Goal: Obtain resource: Download file/media

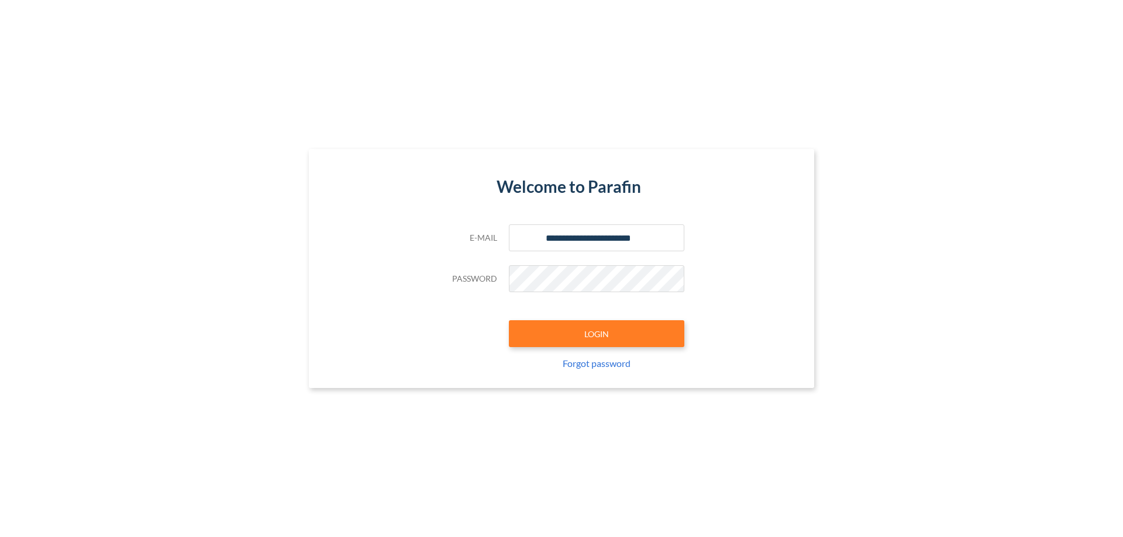
type input "**********"
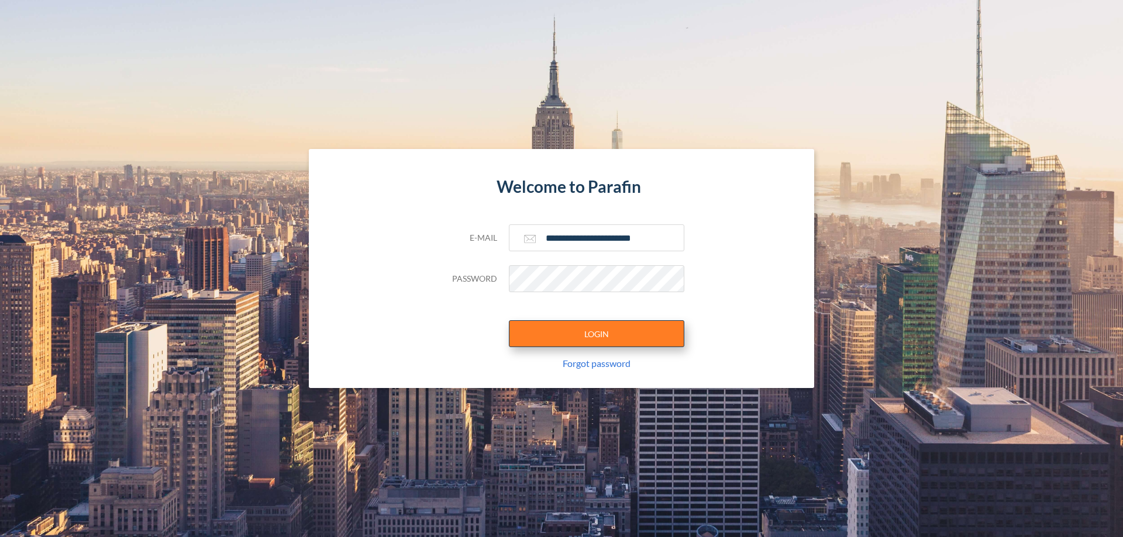
click at [596, 334] on button "LOGIN" at bounding box center [596, 333] width 175 height 27
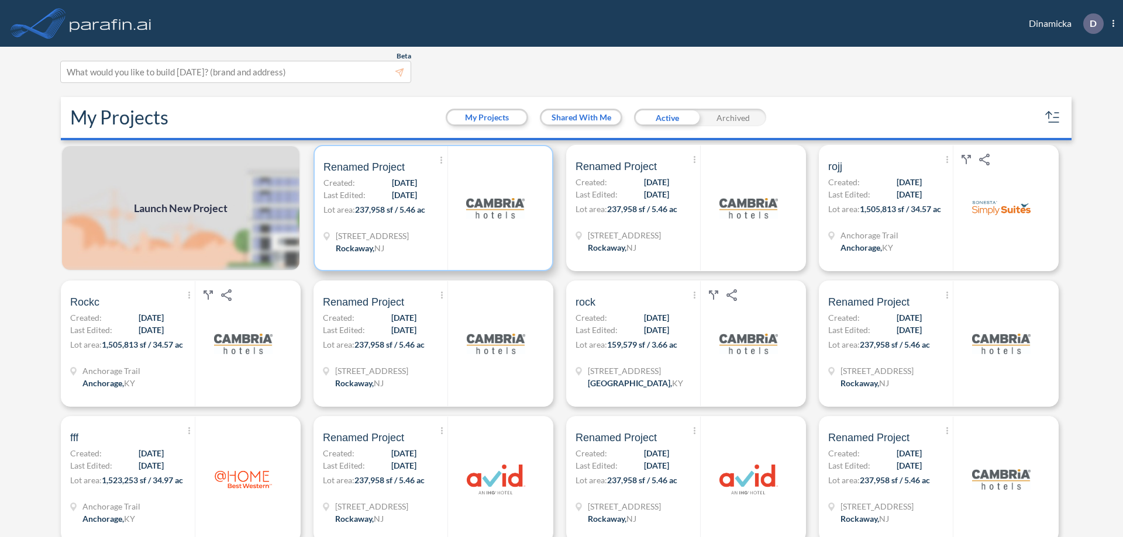
scroll to position [3, 0]
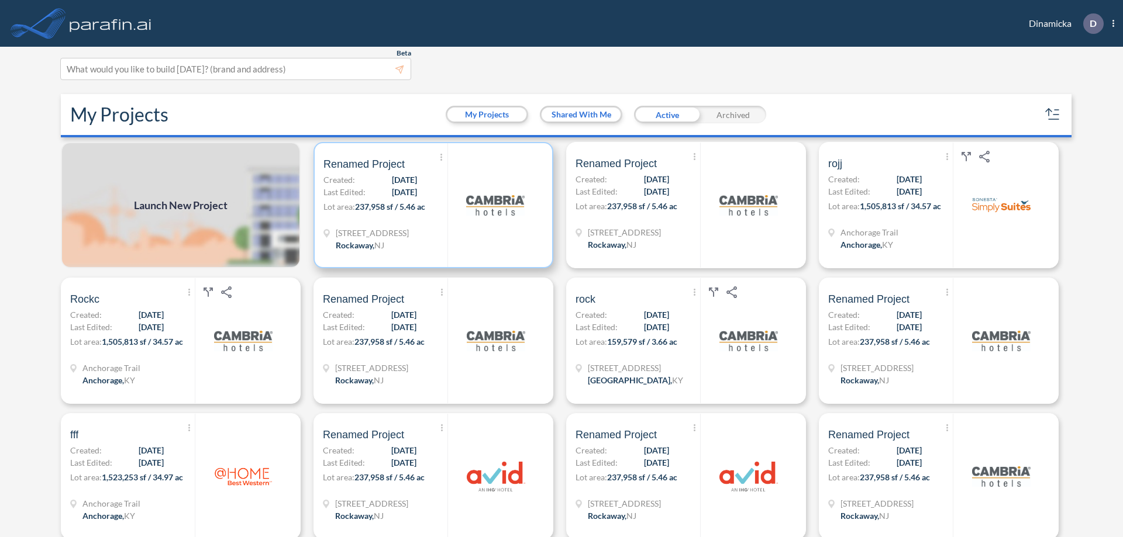
click at [431, 205] on p "Lot area: 237,958 sf / 5.46 ac" at bounding box center [385, 209] width 124 height 17
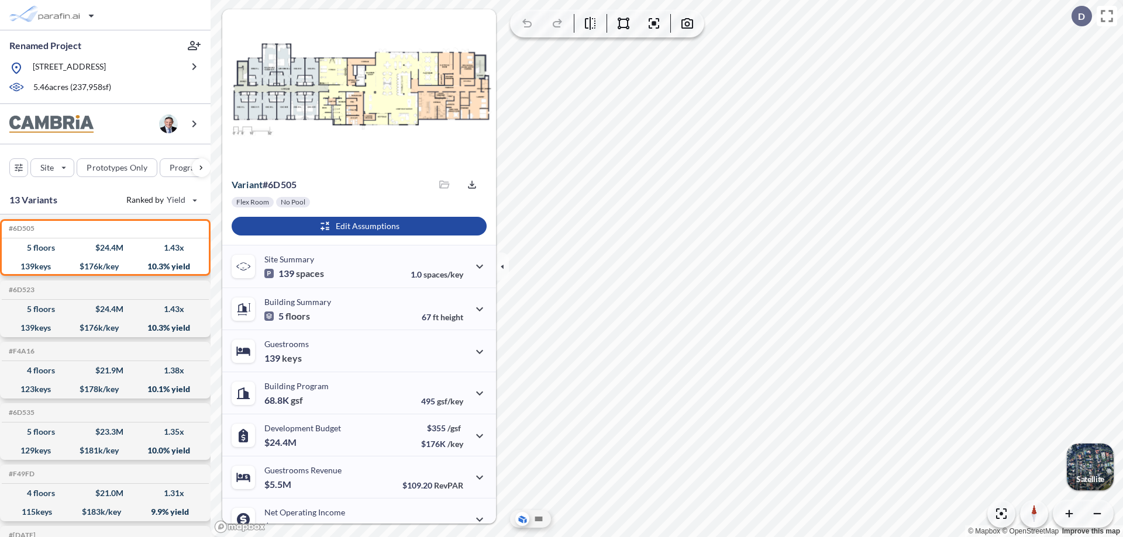
scroll to position [59, 0]
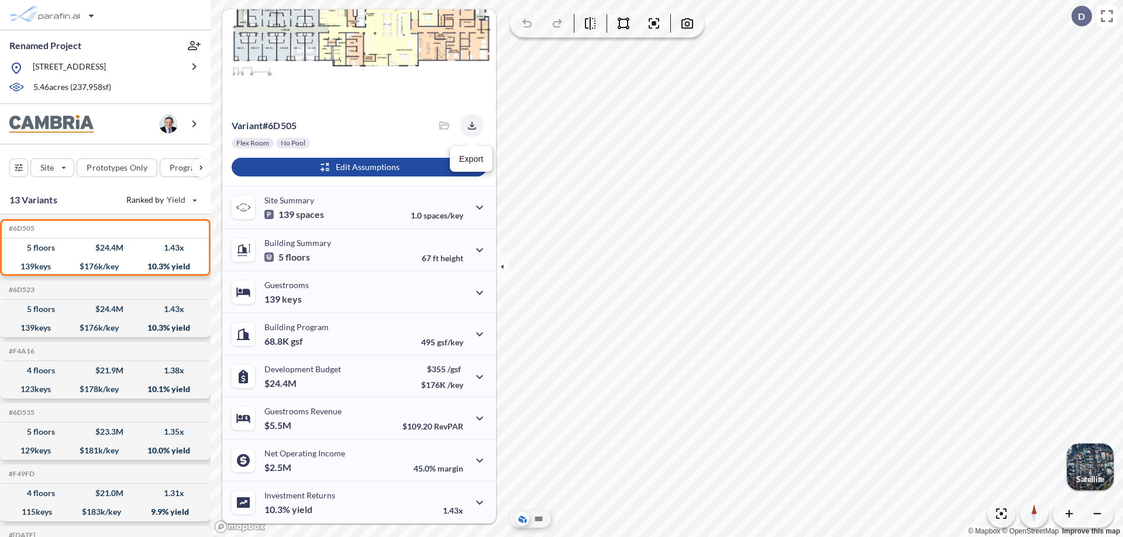
click at [468, 126] on icon "button" at bounding box center [472, 126] width 8 height 8
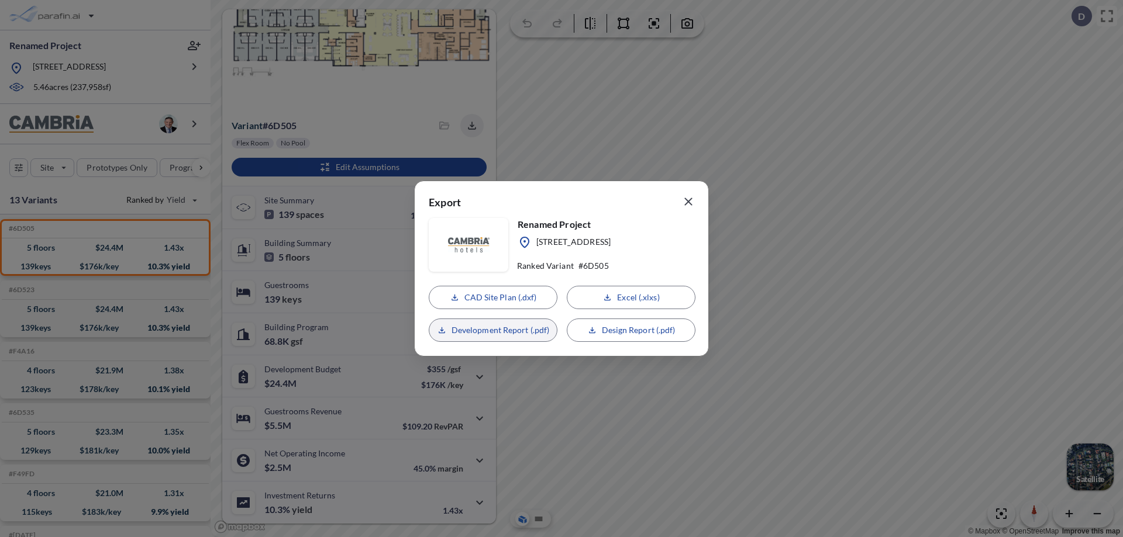
click at [493, 330] on p "Development Report (.pdf)" at bounding box center [500, 331] width 98 height 12
